Goal: Information Seeking & Learning: Check status

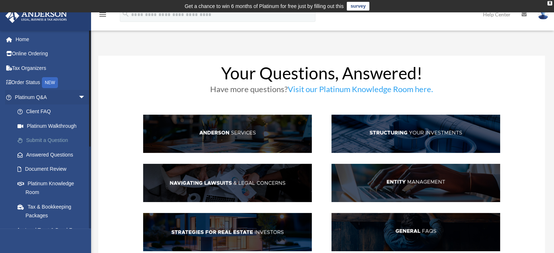
click at [51, 139] on link "Submit a Question" at bounding box center [53, 140] width 86 height 15
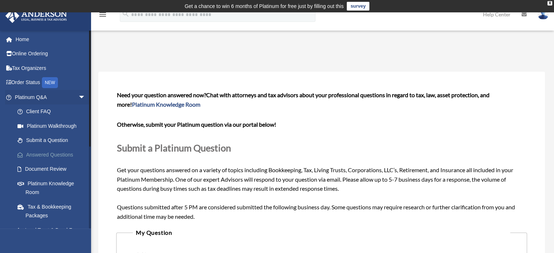
click at [46, 153] on link "Answered Questions" at bounding box center [53, 155] width 86 height 15
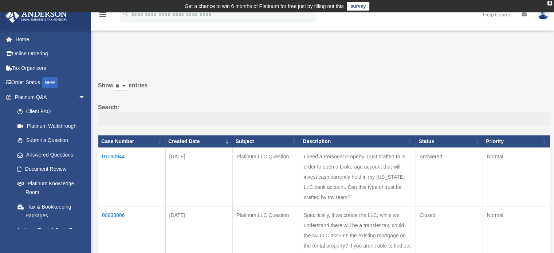
click at [427, 157] on td "Answered" at bounding box center [449, 177] width 67 height 59
click at [421, 156] on td "Answered" at bounding box center [449, 177] width 67 height 59
click at [112, 153] on td "01090944" at bounding box center [131, 177] width 67 height 59
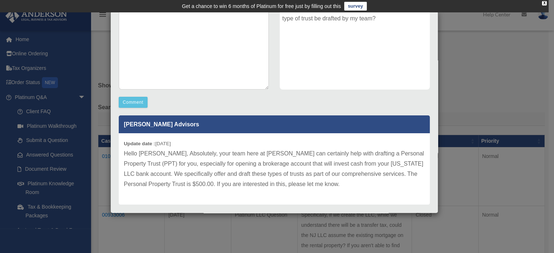
scroll to position [149, 0]
